Goal: Task Accomplishment & Management: Manage account settings

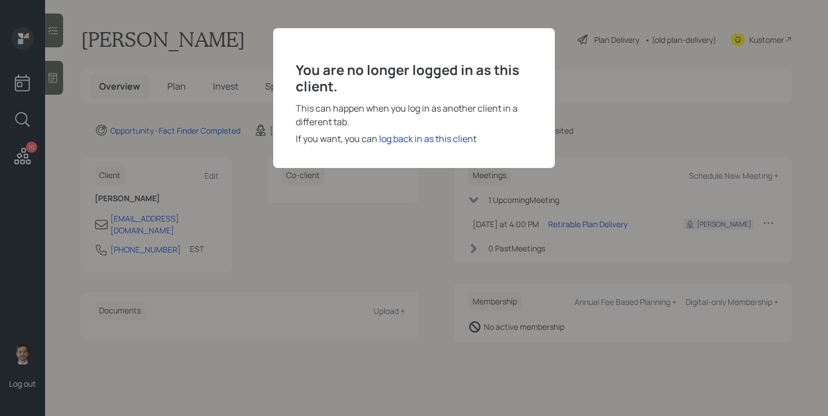
click at [422, 139] on div "log back in as this client" at bounding box center [427, 139] width 97 height 14
